Goal: Task Accomplishment & Management: Use online tool/utility

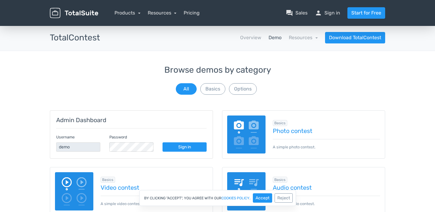
click at [250, 125] on img at bounding box center [246, 135] width 38 height 38
click at [223, 88] on button "Basics" at bounding box center [212, 88] width 25 height 11
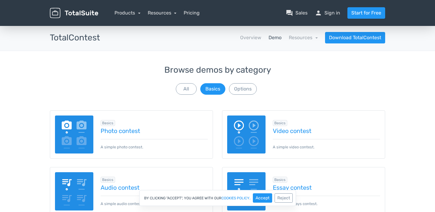
click at [249, 128] on img at bounding box center [246, 135] width 38 height 38
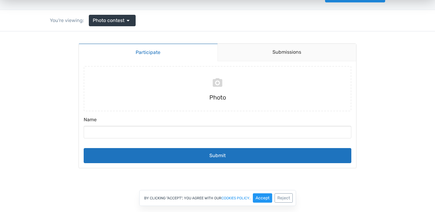
scroll to position [40, 0]
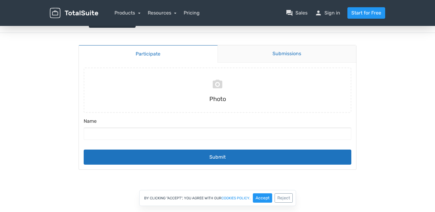
click at [271, 51] on link "Submissions" at bounding box center [286, 54] width 139 height 18
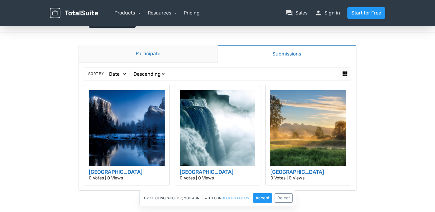
click at [187, 52] on link "Participate" at bounding box center [148, 54] width 139 height 18
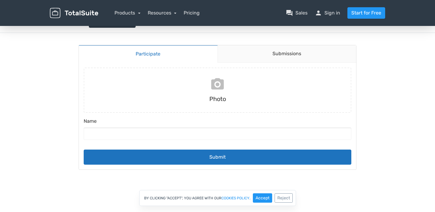
click at [210, 91] on input "file" at bounding box center [217, 90] width 272 height 45
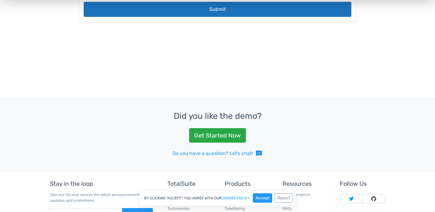
click at [268, 192] on div "By clicking "Accept", you agree with our cookies policy . Accept Reject" at bounding box center [217, 198] width 157 height 16
click at [260, 194] on button "Accept" at bounding box center [262, 197] width 19 height 9
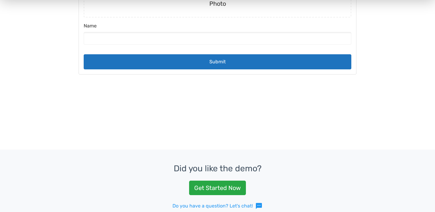
scroll to position [0, 0]
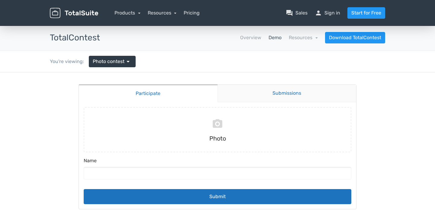
click at [271, 95] on link "Submissions" at bounding box center [286, 94] width 139 height 18
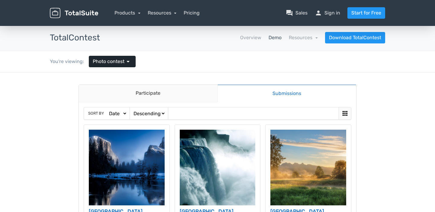
click at [133, 61] on link "Photo contest arrow_drop_down" at bounding box center [112, 61] width 47 height 11
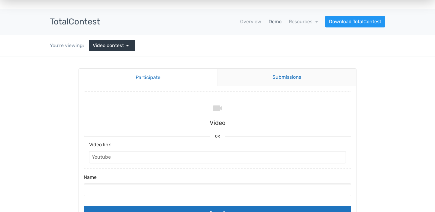
scroll to position [13, 0]
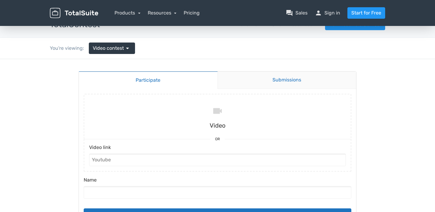
click at [283, 77] on link "Submissions" at bounding box center [286, 81] width 139 height 18
